Goal: Information Seeking & Learning: Learn about a topic

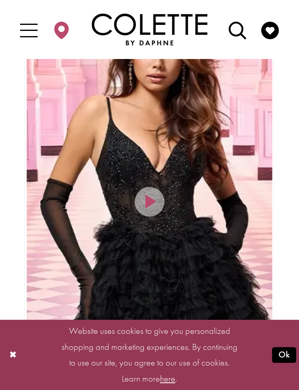
scroll to position [285, 0]
click at [279, 354] on button "Ok" at bounding box center [284, 356] width 24 height 16
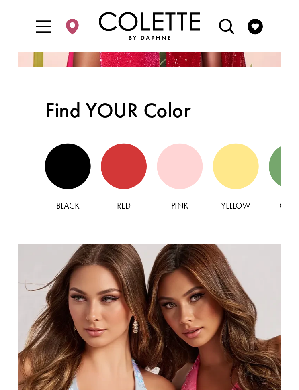
scroll to position [1474, 0]
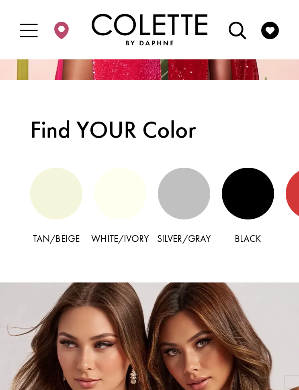
click at [169, 209] on div "Silver/Gray view" at bounding box center [184, 194] width 52 height 52
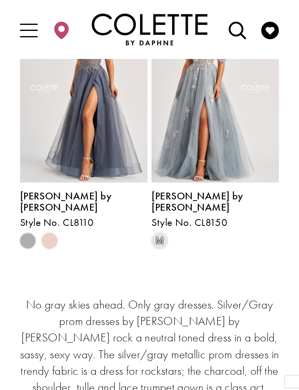
scroll to position [486, 0]
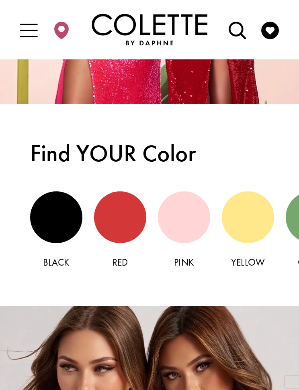
scroll to position [1414, 0]
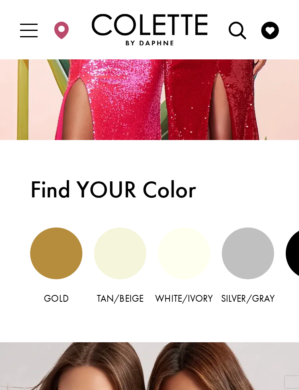
click at [52, 263] on div "Gold view" at bounding box center [56, 254] width 52 height 52
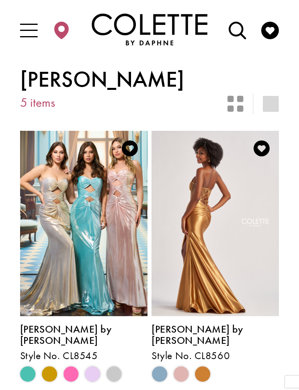
scroll to position [4, 0]
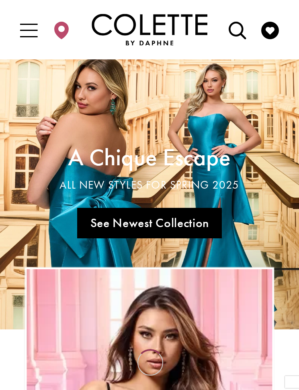
scroll to position [1414, 0]
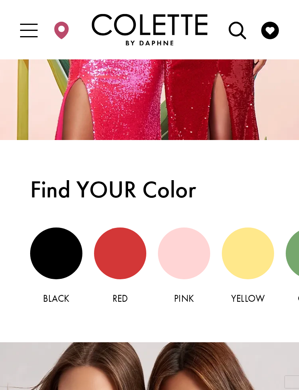
click at [179, 248] on div "Pink view" at bounding box center [184, 254] width 52 height 52
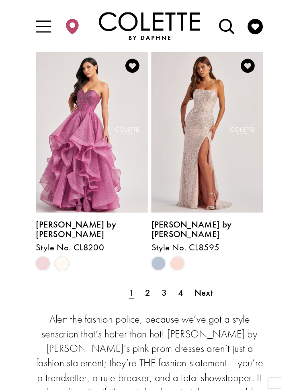
scroll to position [1718, 0]
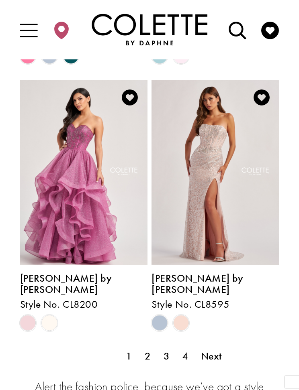
click at [148, 350] on span "2" at bounding box center [148, 356] width 6 height 13
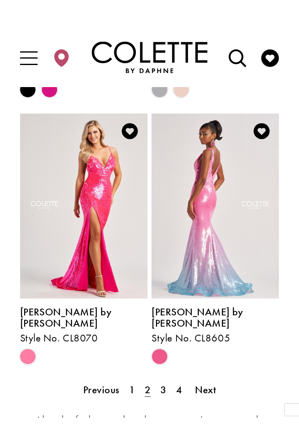
scroll to position [1693, 0]
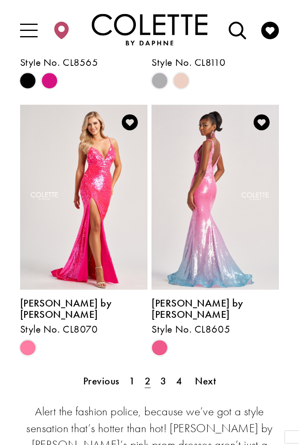
click at [162, 375] on span "3" at bounding box center [163, 381] width 6 height 13
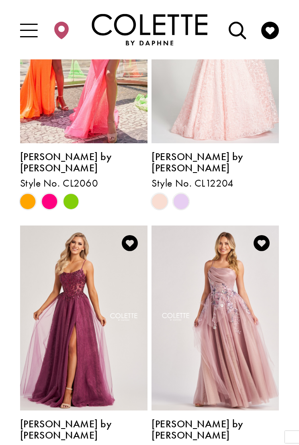
scroll to position [1586, 0]
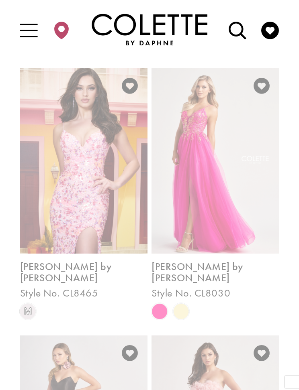
scroll to position [101, 0]
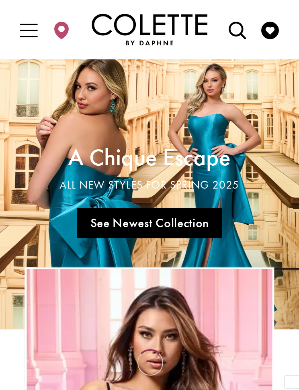
scroll to position [1414, 0]
